Goal: Transaction & Acquisition: Purchase product/service

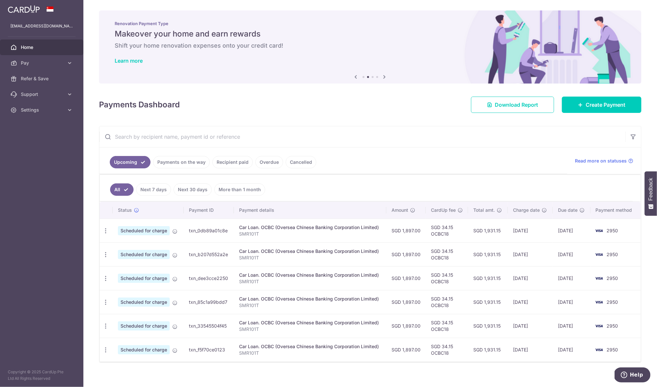
click at [187, 164] on link "Payments on the way" at bounding box center [181, 162] width 57 height 12
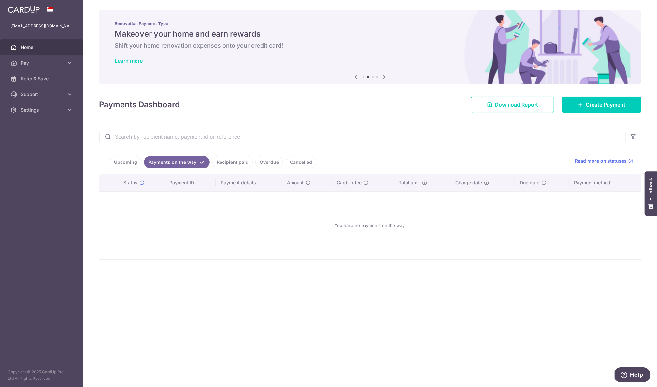
click at [237, 157] on link "Recipient paid" at bounding box center [233, 162] width 40 height 12
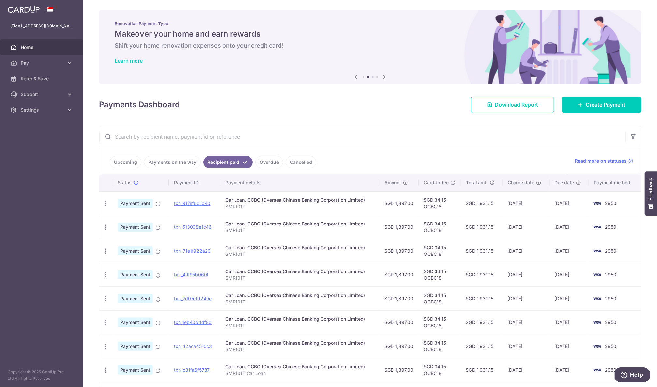
click at [129, 160] on link "Upcoming" at bounding box center [126, 162] width 32 height 12
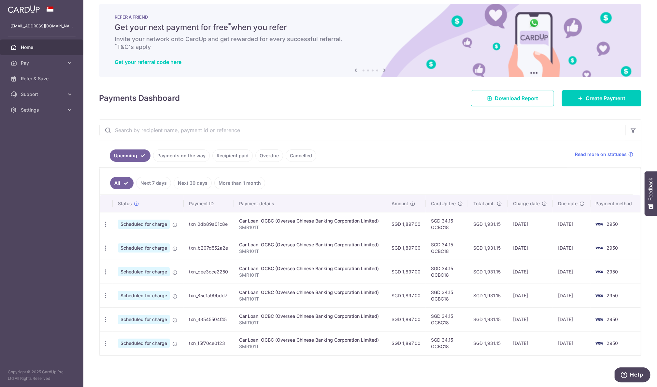
scroll to position [9, 0]
click at [106, 223] on icon "button" at bounding box center [105, 224] width 7 height 7
click at [134, 239] on span "Update payment" at bounding box center [140, 242] width 44 height 8
radio input "true"
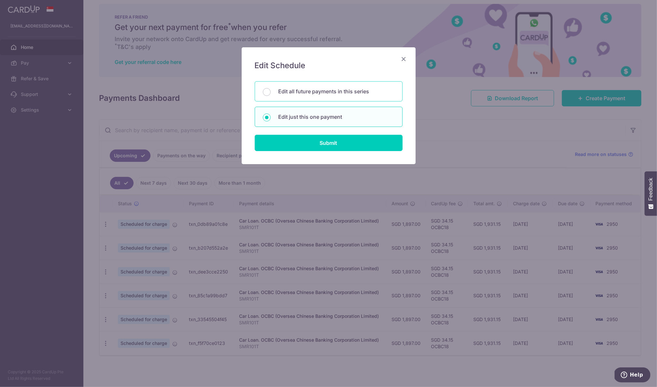
click at [326, 93] on p "Edit all future payments in this series" at bounding box center [337, 91] width 116 height 8
click at [271, 93] on input "Edit all future payments in this series" at bounding box center [267, 92] width 8 height 8
radio input "true"
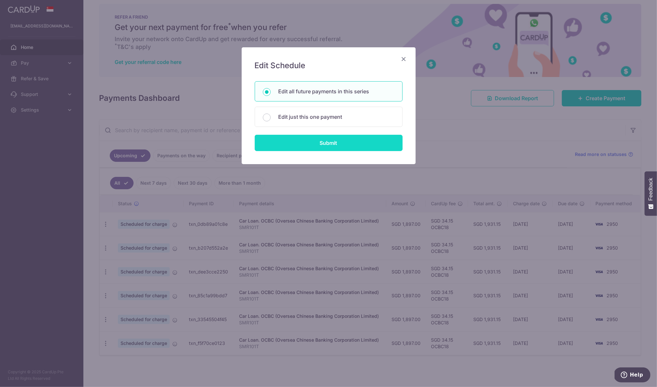
click at [323, 147] on input "Submit" at bounding box center [329, 143] width 148 height 16
radio input "true"
type input "1,897.00"
type input "SMR101T"
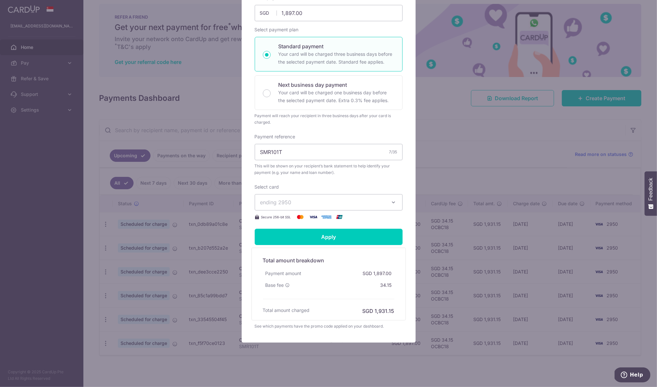
scroll to position [107, 0]
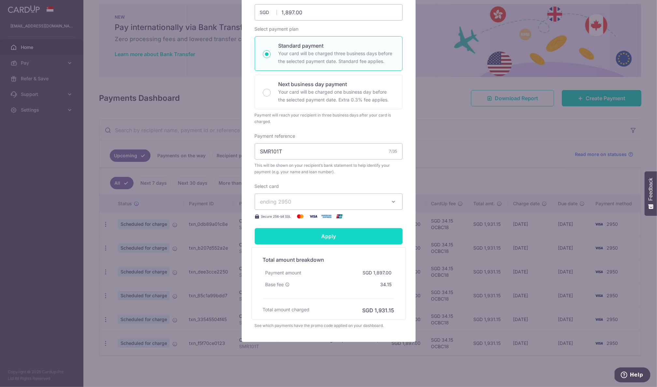
click at [330, 243] on input "Apply" at bounding box center [329, 236] width 148 height 16
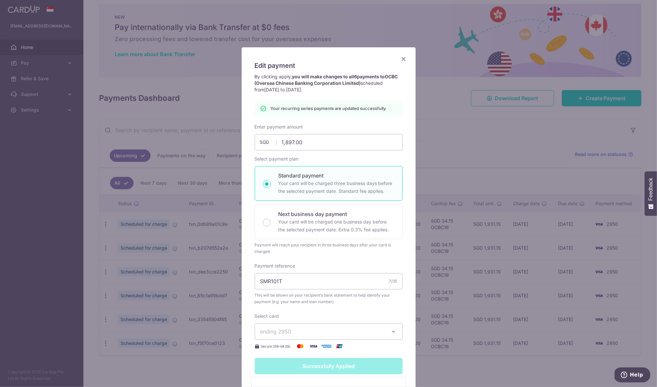
scroll to position [0, 0]
click at [311, 282] on input "SMR101T" at bounding box center [329, 281] width 148 height 16
type input "Apply"
click at [318, 335] on form "By clicking apply, you will make changes to all 6 payments to OCBC (Oversea Chi…" at bounding box center [329, 265] width 148 height 385
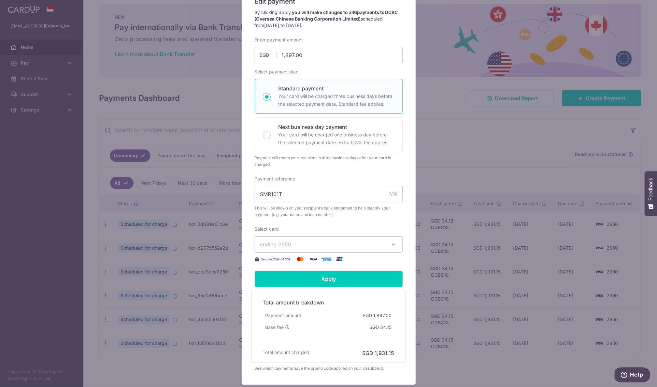
scroll to position [110, 0]
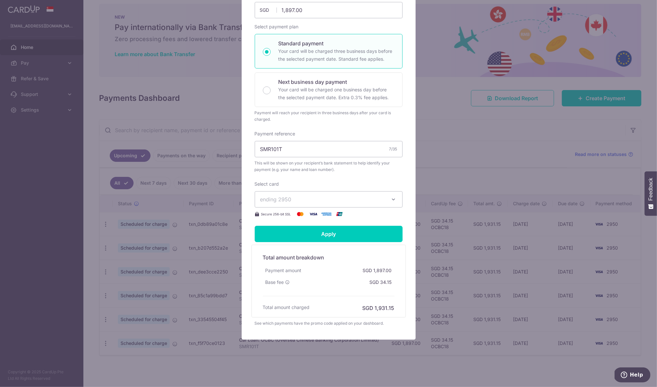
click at [333, 195] on span "ending 2950" at bounding box center [322, 199] width 125 height 8
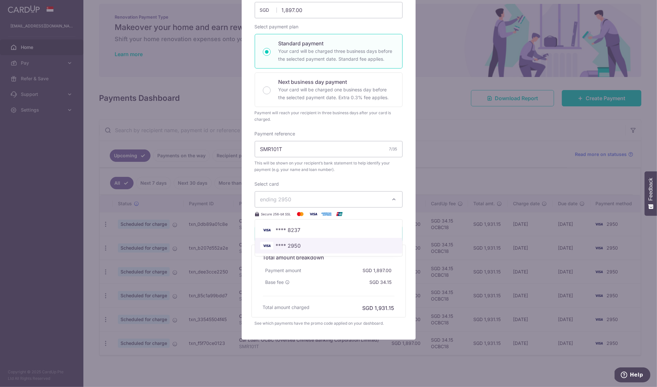
click at [296, 243] on span "**** 2950" at bounding box center [288, 246] width 25 height 8
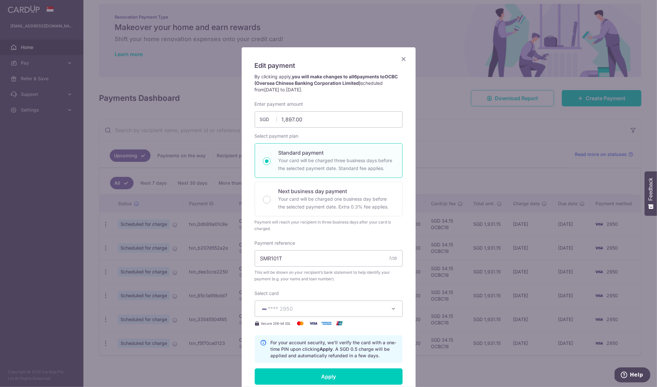
scroll to position [0, 0]
click at [404, 58] on icon "Close" at bounding box center [404, 59] width 8 height 8
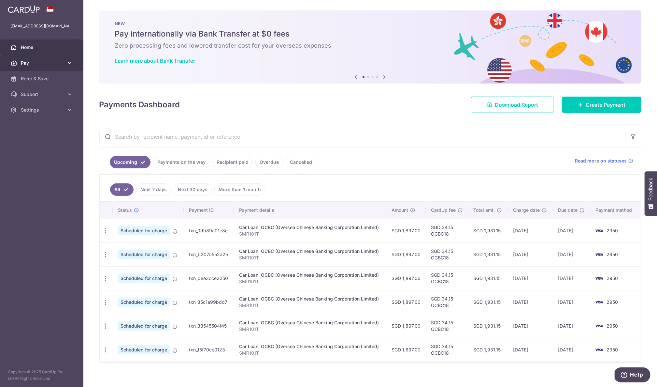
click at [45, 63] on span "Pay" at bounding box center [42, 63] width 43 height 7
click at [48, 63] on span "Pay" at bounding box center [42, 63] width 43 height 7
click at [40, 58] on link "Pay" at bounding box center [41, 63] width 83 height 16
click at [35, 79] on span "Payments" at bounding box center [42, 78] width 43 height 7
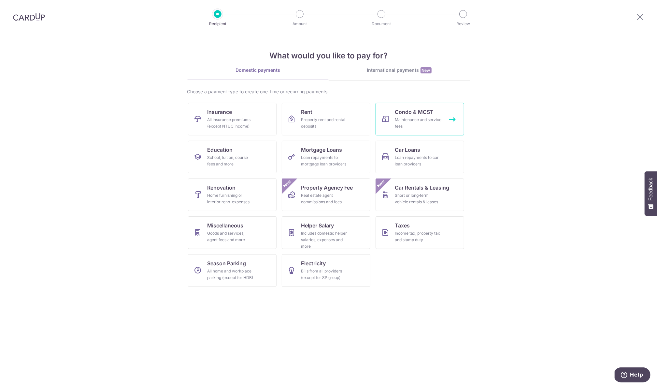
click at [406, 111] on span "Condo & MCST" at bounding box center [414, 112] width 39 height 8
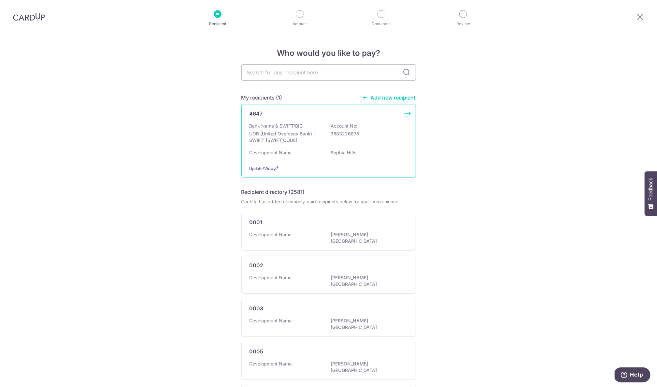
click at [312, 137] on p "UOB (United Overseas Bank) | SWIFT: UOVBSGSGXXX" at bounding box center [286, 136] width 73 height 13
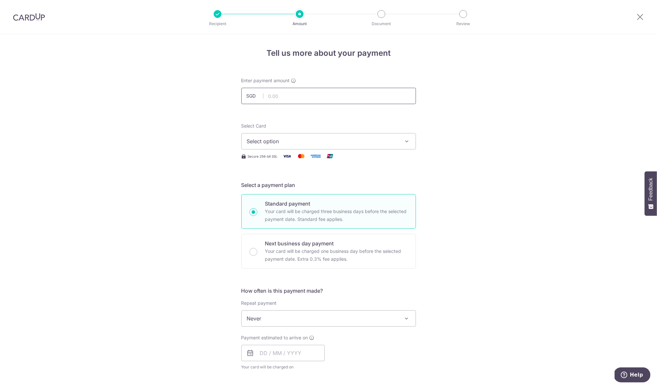
click at [324, 102] on input "text" at bounding box center [329, 96] width 175 height 16
paste input "3HOME25R"
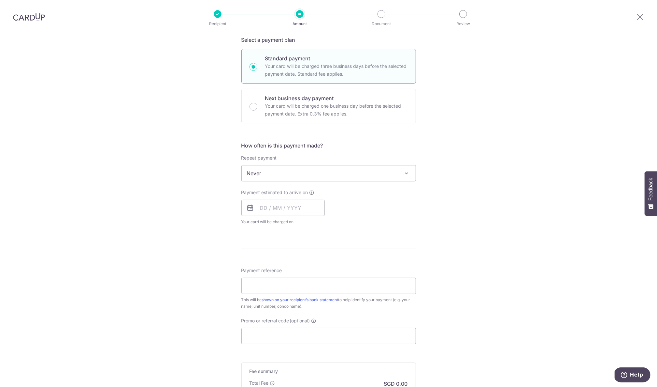
scroll to position [145, 0]
type input "325.00"
click at [307, 178] on span "Never" at bounding box center [329, 173] width 174 height 16
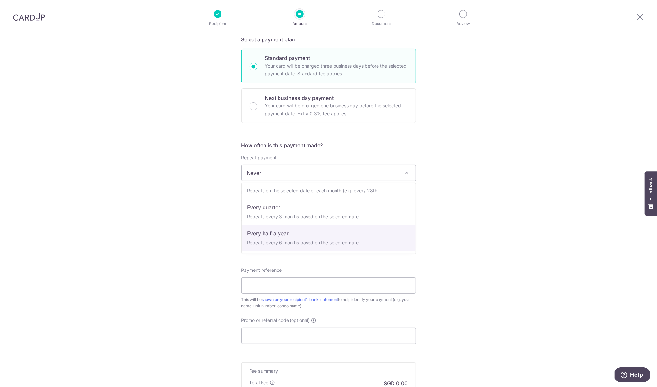
scroll to position [65, 0]
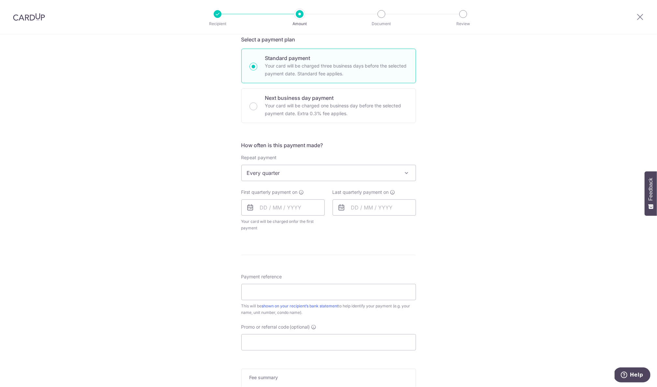
select select "4"
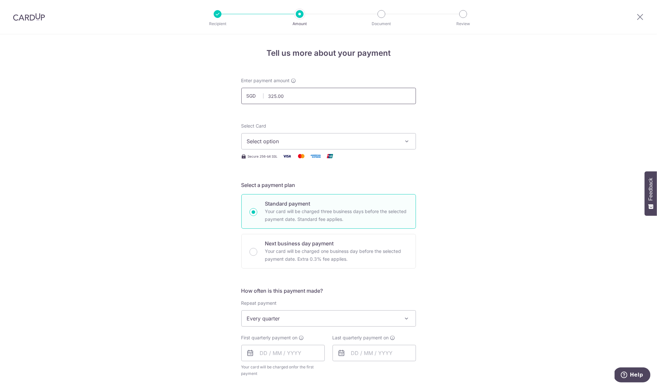
scroll to position [0, 0]
click at [286, 98] on input "325.00" at bounding box center [329, 96] width 175 height 16
type input "1"
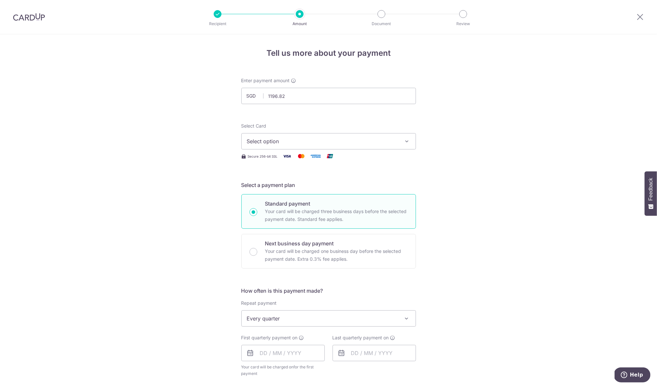
type input "1,196.82"
click at [323, 145] on span "Select option" at bounding box center [323, 141] width 152 height 8
click at [303, 201] on span "**** 2950" at bounding box center [329, 203] width 164 height 8
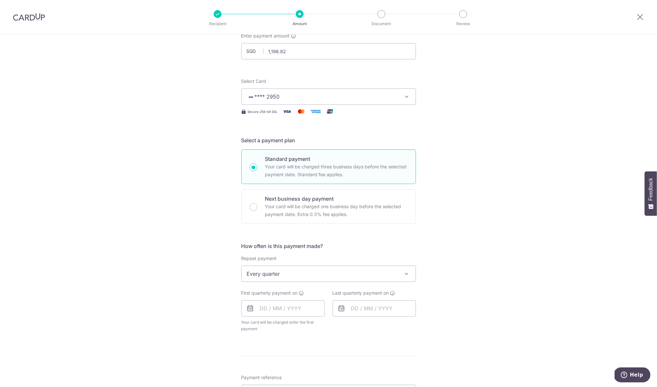
scroll to position [55, 0]
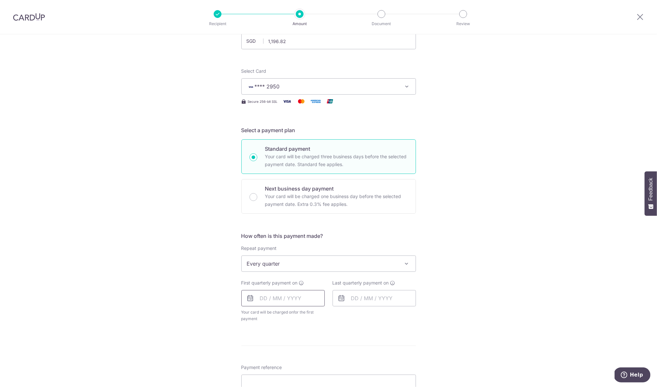
click at [261, 299] on input "text" at bounding box center [283, 298] width 83 height 16
type input "0"
click at [306, 357] on link "9" at bounding box center [307, 357] width 10 height 10
type input "09/10/2025"
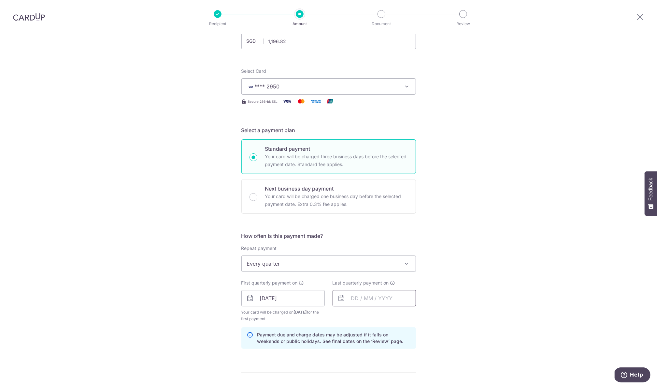
click at [349, 299] on input "text" at bounding box center [374, 298] width 83 height 16
click at [424, 318] on link "Next" at bounding box center [425, 316] width 8 height 8
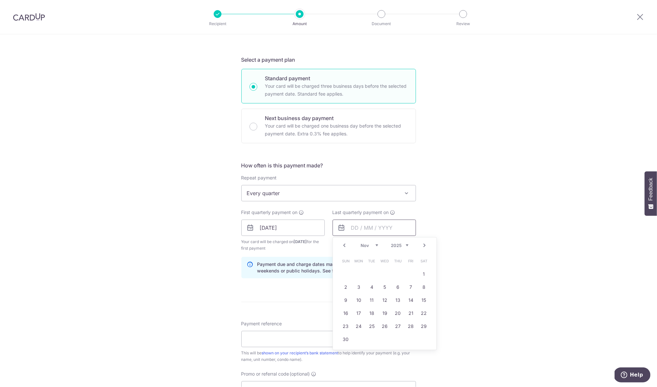
scroll to position [155, 0]
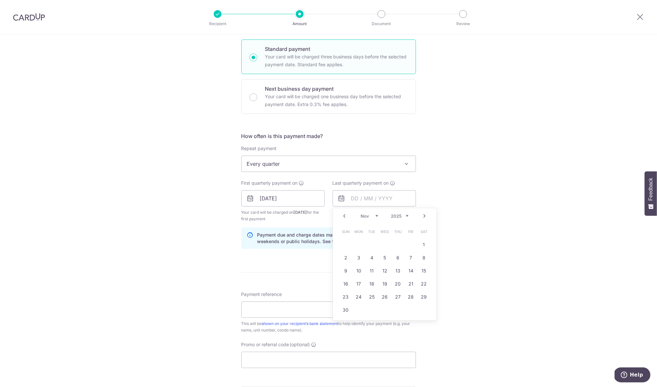
click at [424, 217] on link "Next" at bounding box center [425, 216] width 8 height 8
click at [424, 216] on link "Next" at bounding box center [425, 216] width 8 height 8
click at [411, 256] on link "9" at bounding box center [411, 257] width 10 height 10
type input "09/01/2026"
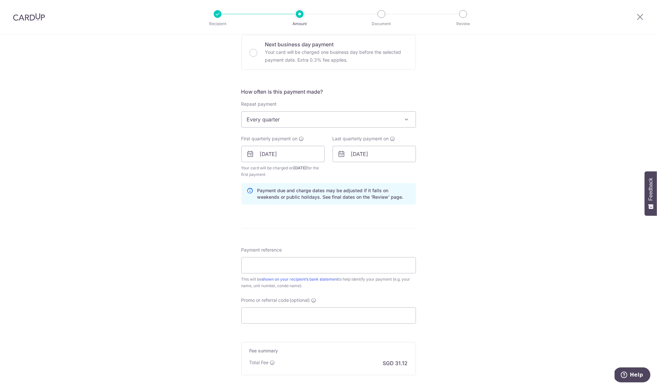
scroll to position [200, 0]
click at [352, 268] on input "Payment reference" at bounding box center [329, 264] width 175 height 16
click at [333, 318] on input "Promo or referral code (optional)" at bounding box center [329, 314] width 175 height 16
paste input "3HOME25R"
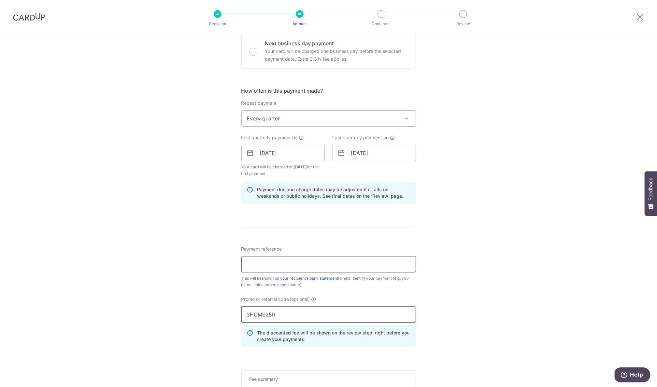
type input "3HOME25R"
click at [315, 272] on input "Payment reference" at bounding box center [329, 264] width 175 height 16
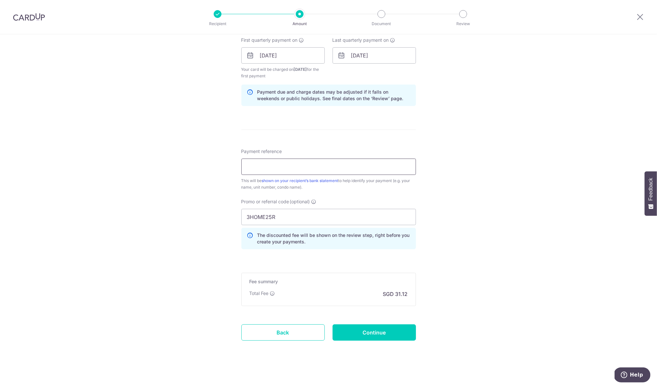
scroll to position [296, 0]
type input "1"
type input "19 02-66"
click at [459, 197] on div "Tell us more about your payment Enter payment amount SGD 1,196.82 1196.82 Selec…" at bounding box center [328, 64] width 657 height 652
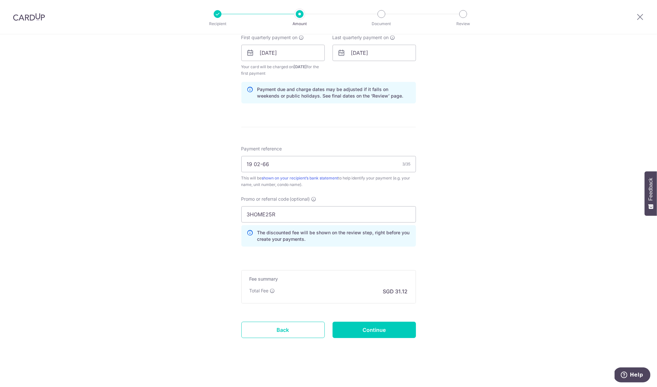
scroll to position [302, 0]
click at [377, 328] on input "Continue" at bounding box center [374, 329] width 83 height 16
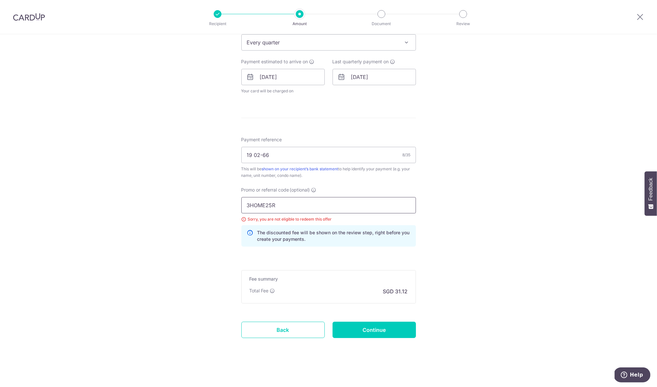
click at [346, 205] on input "3HOME25R" at bounding box center [329, 205] width 175 height 16
paste input "LE179"
type input "LE179"
click at [217, 243] on div "Tell us more about your payment Enter payment amount SGD 1,196.82 1196.82 Selec…" at bounding box center [328, 72] width 657 height 628
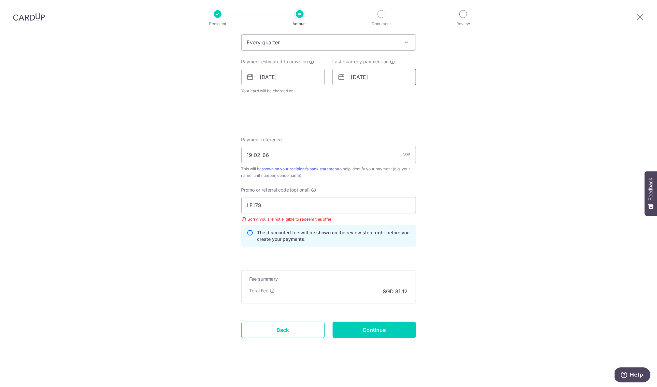
click at [367, 77] on input "09/01/2026" at bounding box center [374, 77] width 83 height 16
click at [424, 91] on link "Next" at bounding box center [425, 95] width 8 height 8
click at [424, 92] on link "Next" at bounding box center [425, 95] width 8 height 8
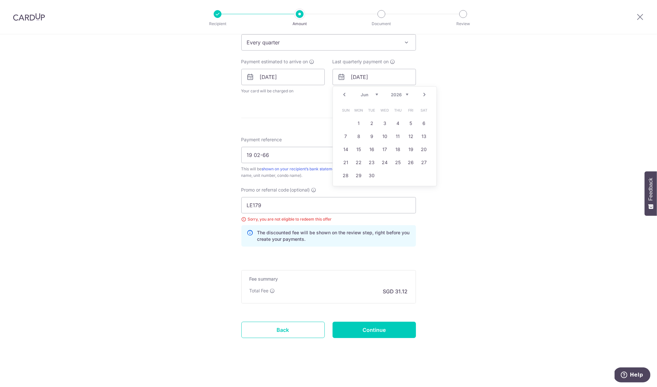
click at [424, 92] on link "Next" at bounding box center [425, 95] width 8 height 8
click at [426, 94] on link "Next" at bounding box center [425, 95] width 8 height 8
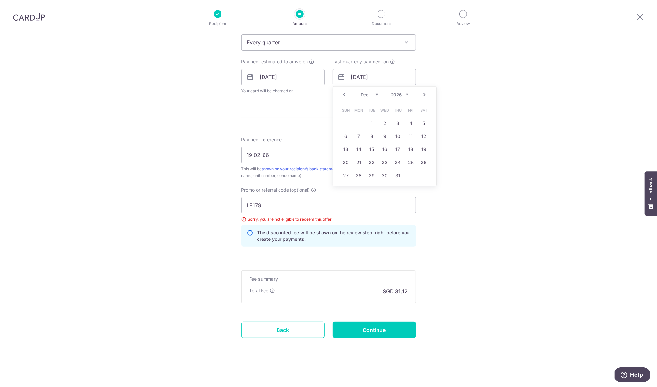
click at [426, 94] on link "Next" at bounding box center [425, 95] width 8 height 8
click at [346, 96] on link "Prev" at bounding box center [345, 95] width 8 height 8
click at [424, 91] on link "Next" at bounding box center [425, 95] width 8 height 8
click at [426, 133] on link "9" at bounding box center [424, 136] width 10 height 10
type input "09/01/2027"
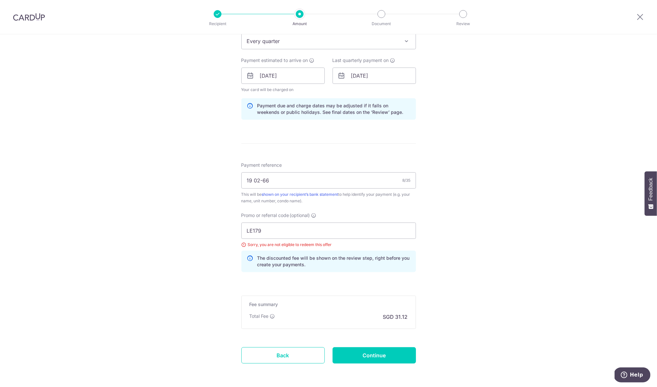
click at [484, 155] on div "Tell us more about your payment Enter payment amount SGD 1,196.82 1196.82 Selec…" at bounding box center [328, 84] width 657 height 655
click at [366, 352] on input "Continue" at bounding box center [374, 355] width 83 height 16
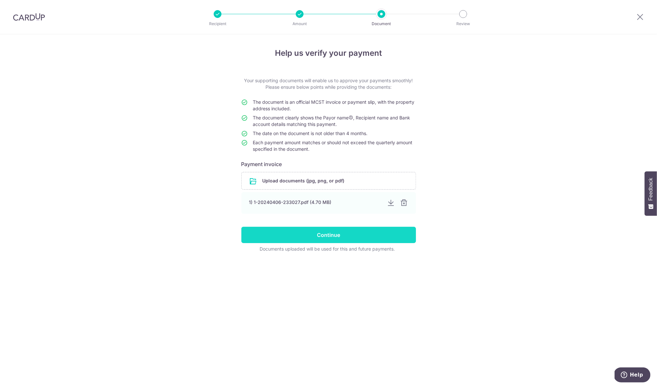
click at [346, 235] on input "Continue" at bounding box center [329, 235] width 175 height 16
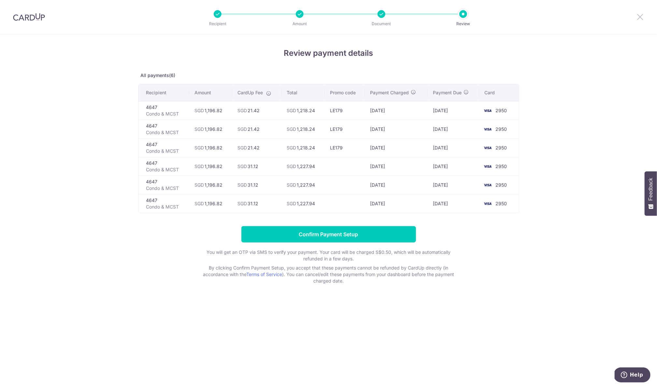
click at [641, 16] on icon at bounding box center [641, 17] width 8 height 8
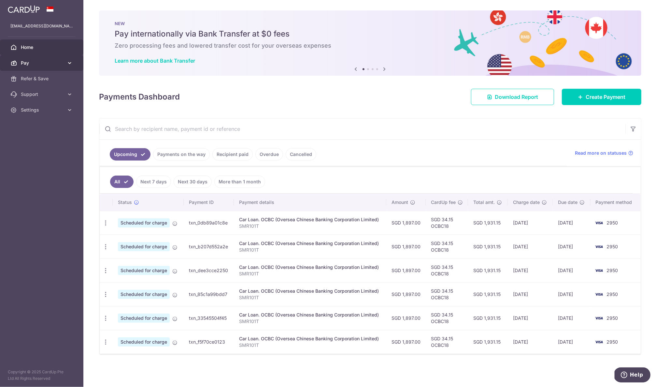
click at [52, 60] on span "Pay" at bounding box center [42, 63] width 43 height 7
click at [44, 79] on span "Payments" at bounding box center [42, 78] width 43 height 7
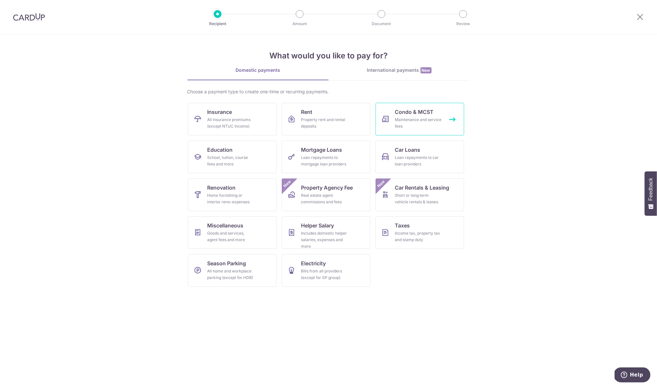
click at [423, 115] on span "Condo & MCST" at bounding box center [414, 112] width 39 height 8
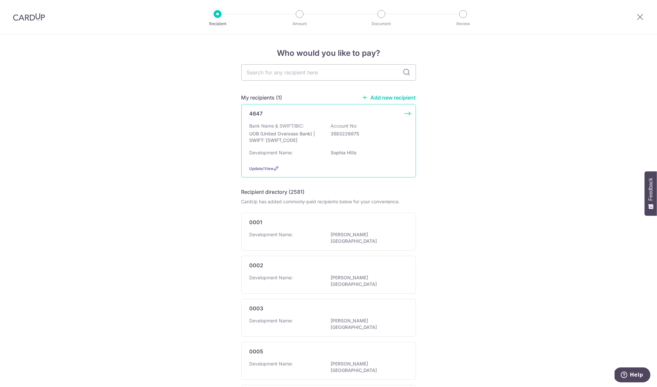
click at [309, 109] on div "4647 Bank Name & SWIFT/BIC: UOB (United Overseas Bank) | SWIFT: UOVBSGSGXXX Acc…" at bounding box center [329, 140] width 175 height 73
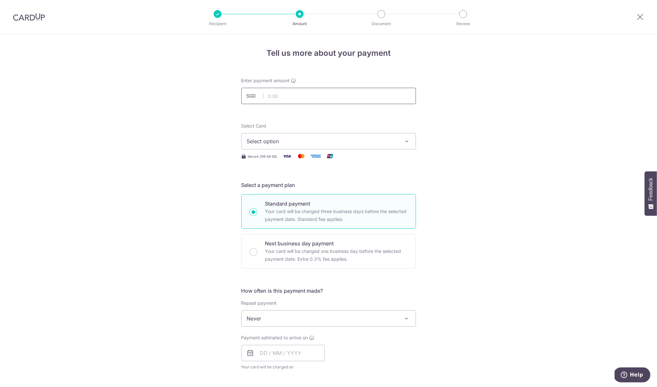
click at [291, 94] on input "text" at bounding box center [329, 96] width 175 height 16
paste input "LE179"
type input "LE179"
type input "1,196.82"
click at [285, 138] on span "Select option" at bounding box center [323, 141] width 152 height 8
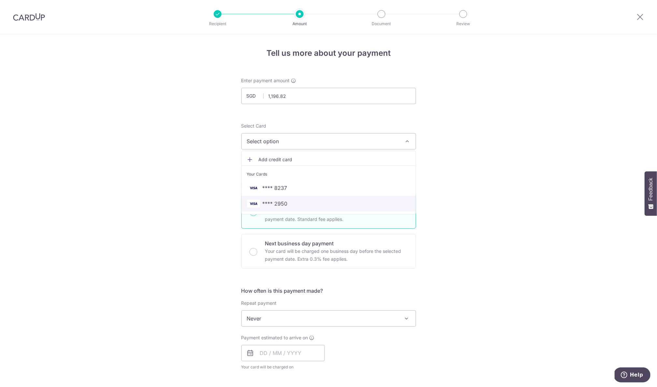
click at [278, 207] on span "**** 2950" at bounding box center [275, 203] width 25 height 8
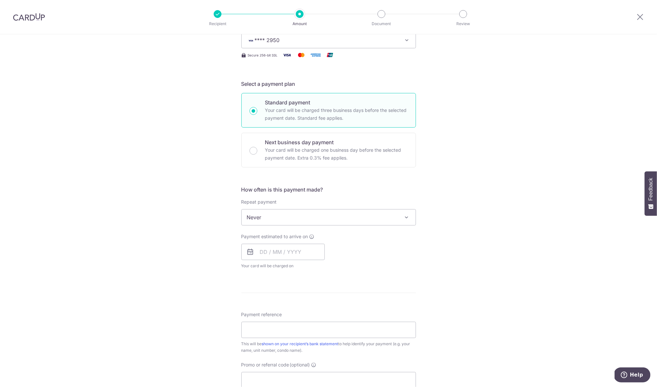
click at [283, 215] on span "Never" at bounding box center [329, 217] width 174 height 16
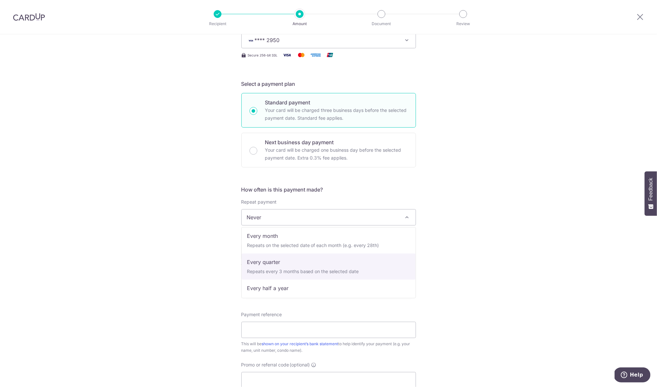
select select "4"
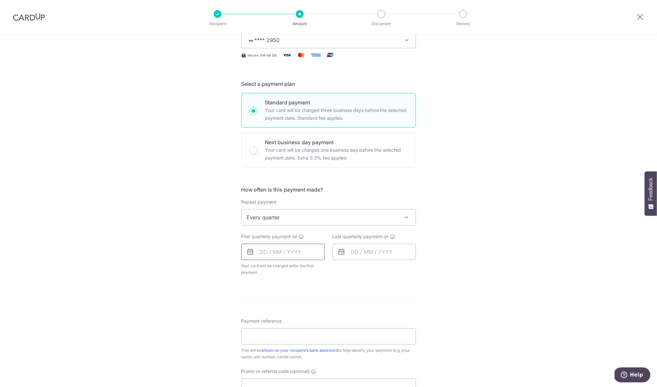
click at [260, 253] on input "text" at bounding box center [283, 252] width 83 height 16
click at [307, 313] on link "9" at bounding box center [307, 311] width 10 height 10
type input "[DATE]"
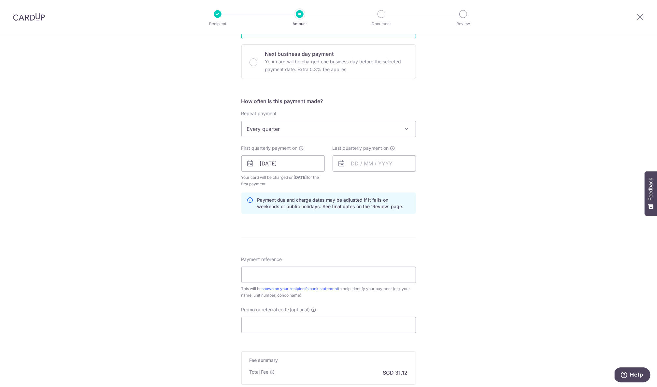
scroll to position [191, 0]
click at [358, 163] on input "text" at bounding box center [374, 162] width 83 height 16
click at [375, 221] on link "9" at bounding box center [372, 221] width 10 height 10
type input "09/06/2026"
click at [329, 278] on input "Payment reference" at bounding box center [329, 273] width 175 height 16
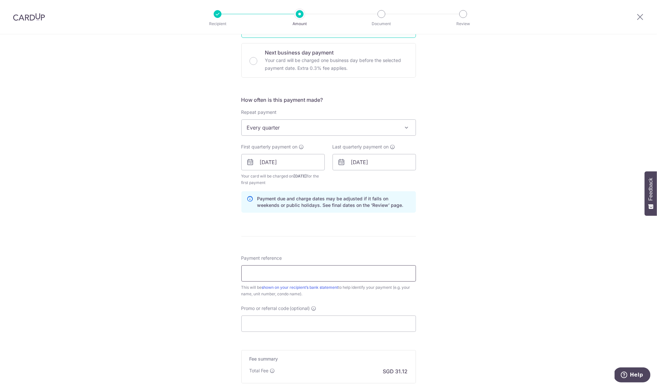
click at [310, 274] on input "Payment reference" at bounding box center [329, 273] width 175 height 16
type input "19 02-66"
click at [271, 318] on input "Promo or referral code (optional)" at bounding box center [329, 323] width 175 height 16
paste input "LE179"
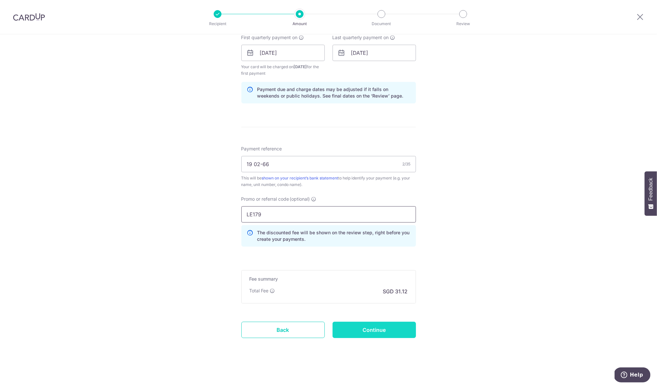
scroll to position [302, 0]
type input "LE179"
click at [368, 323] on input "Continue" at bounding box center [374, 329] width 83 height 16
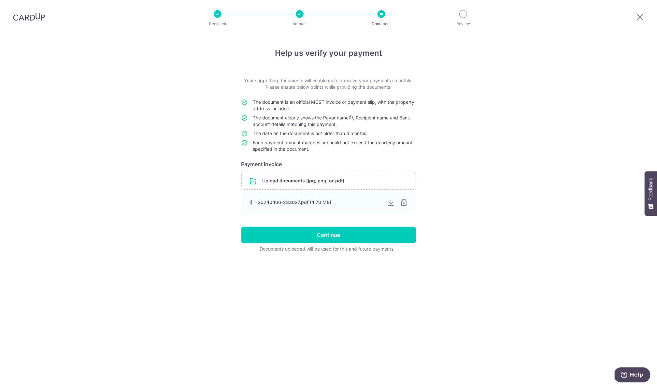
click at [331, 249] on div "Documents uploaded will be used for this and future payments." at bounding box center [328, 248] width 172 height 7
click at [330, 241] on input "Continue" at bounding box center [329, 235] width 175 height 16
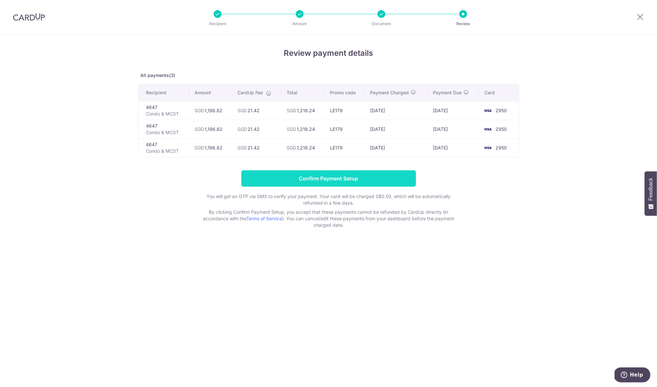
click at [357, 177] on input "Confirm Payment Setup" at bounding box center [329, 178] width 175 height 16
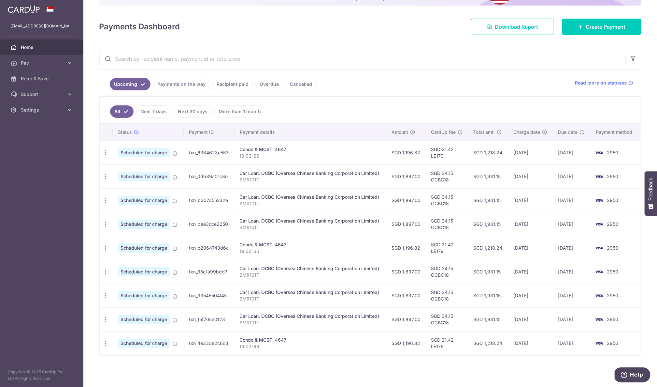
scroll to position [81, 0]
click at [33, 66] on link "Pay" at bounding box center [41, 63] width 83 height 16
click at [30, 81] on span "Payments" at bounding box center [42, 78] width 43 height 7
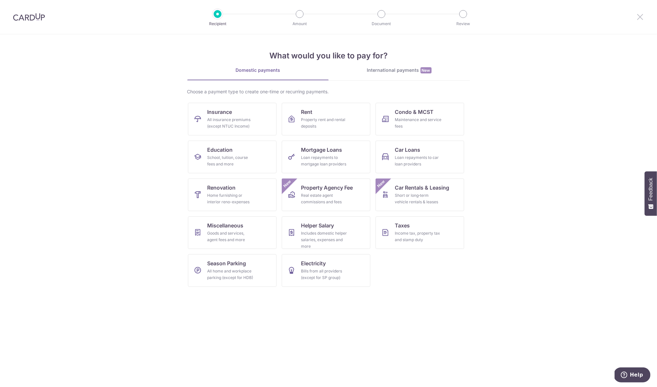
click at [640, 18] on icon at bounding box center [641, 17] width 8 height 8
